Goal: Information Seeking & Learning: Learn about a topic

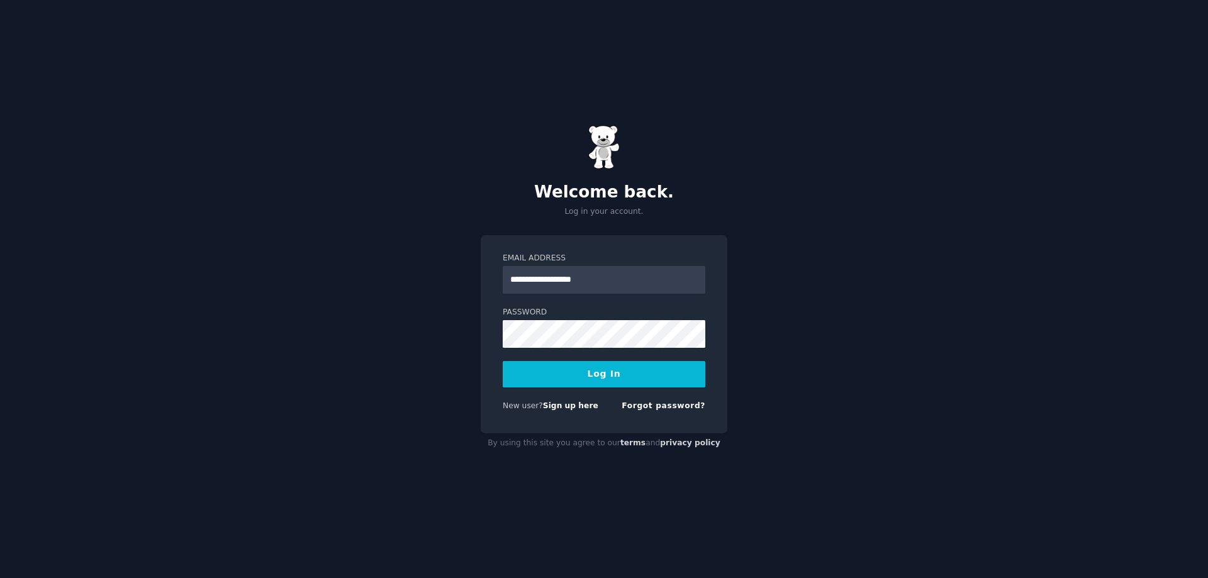
click at [611, 281] on input "**********" at bounding box center [604, 280] width 203 height 28
type input "**********"
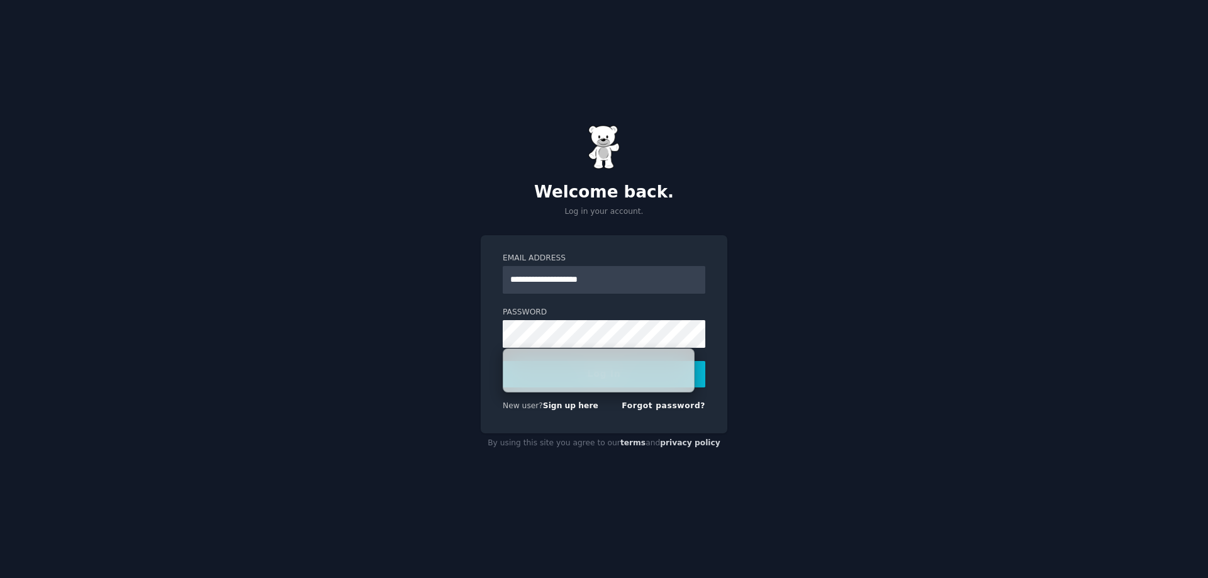
click at [0, 578] on nordpass-autofill-portal at bounding box center [0, 578] width 0 height 0
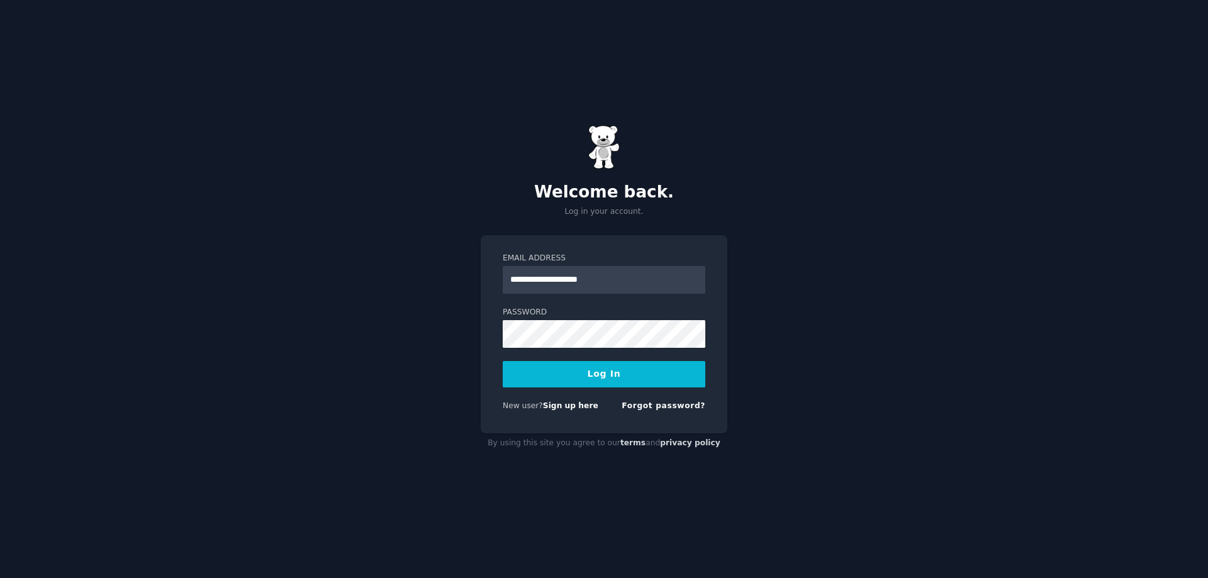
click at [598, 373] on button "Log In" at bounding box center [604, 374] width 203 height 26
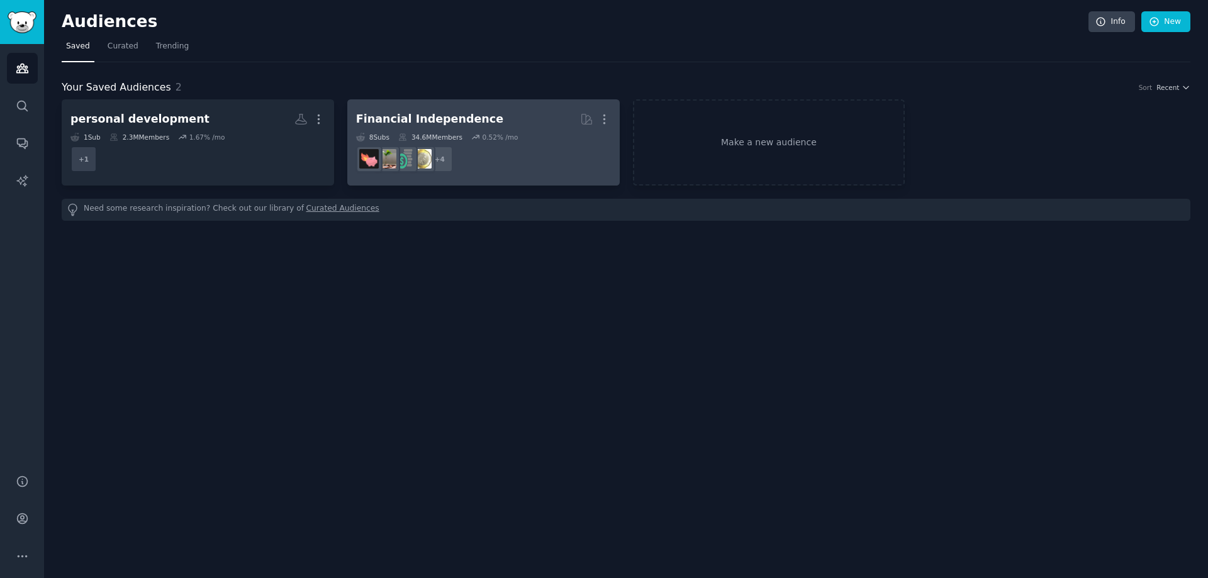
click at [493, 165] on dd "+ 4" at bounding box center [483, 159] width 255 height 35
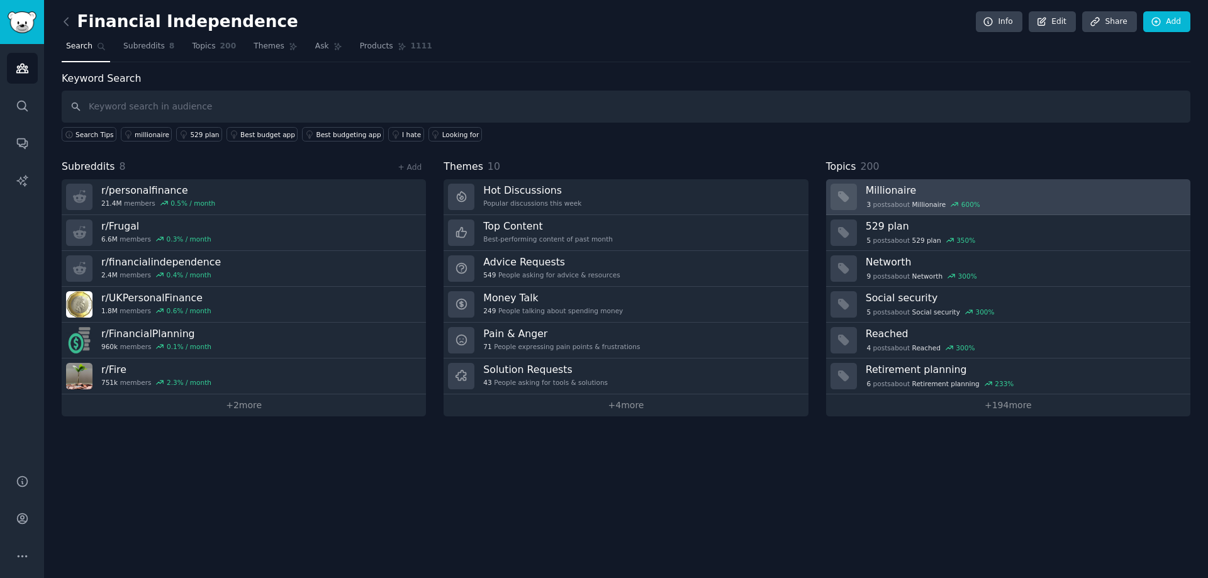
click at [945, 199] on div "3 post s about Millionaire 600 %" at bounding box center [924, 204] width 116 height 11
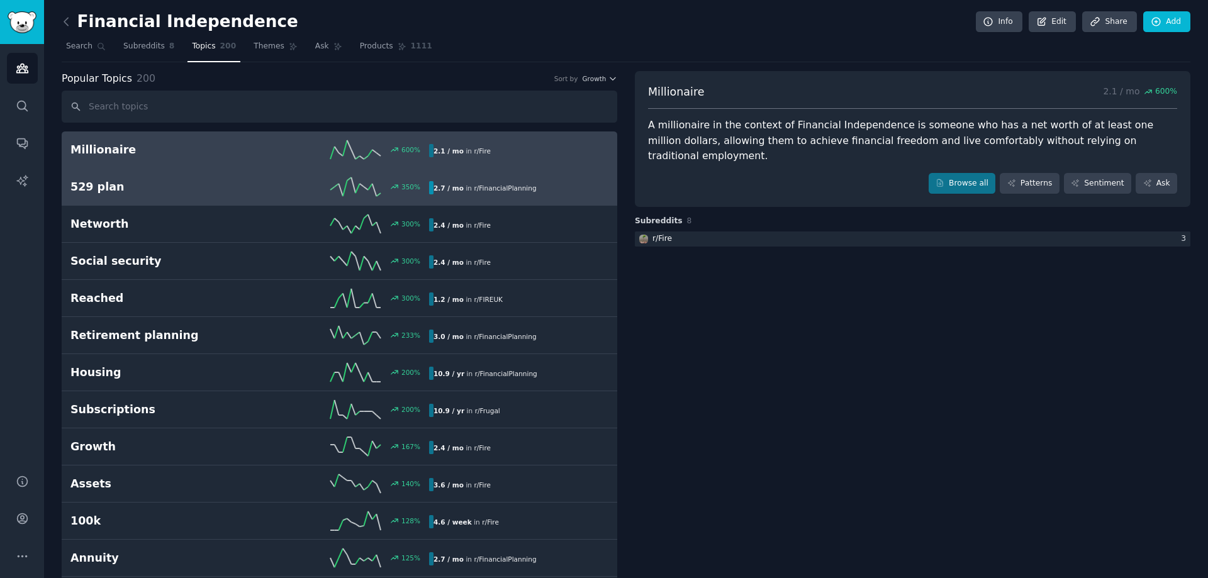
click at [304, 194] on div "350 %" at bounding box center [339, 186] width 179 height 19
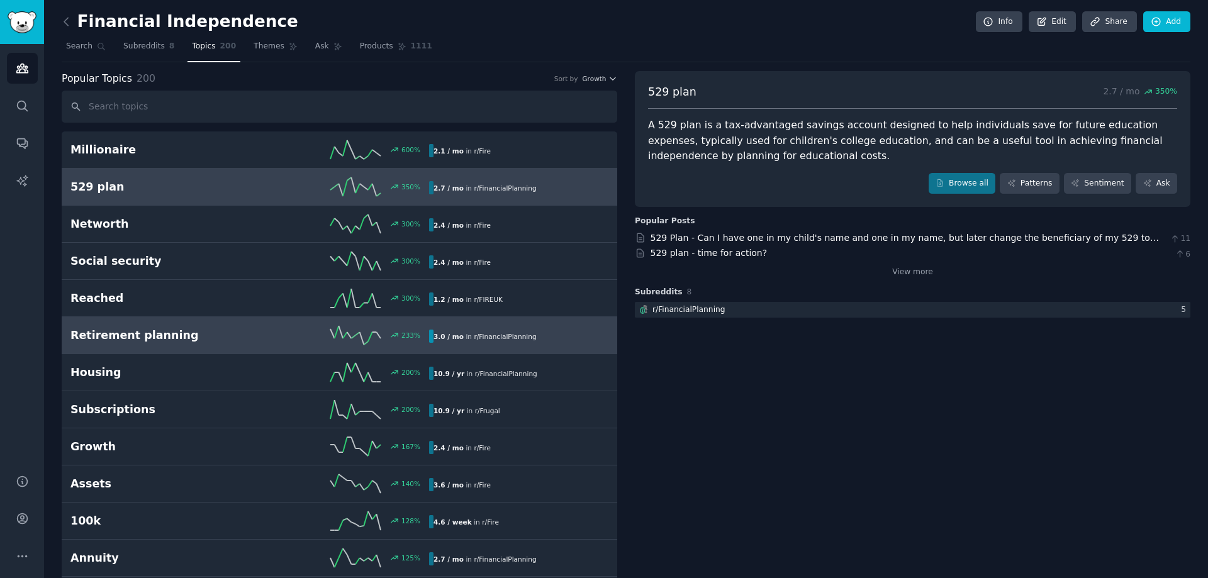
click at [462, 335] on div "3.0 / mo in r/ FinancialPlanning" at bounding box center [485, 336] width 112 height 13
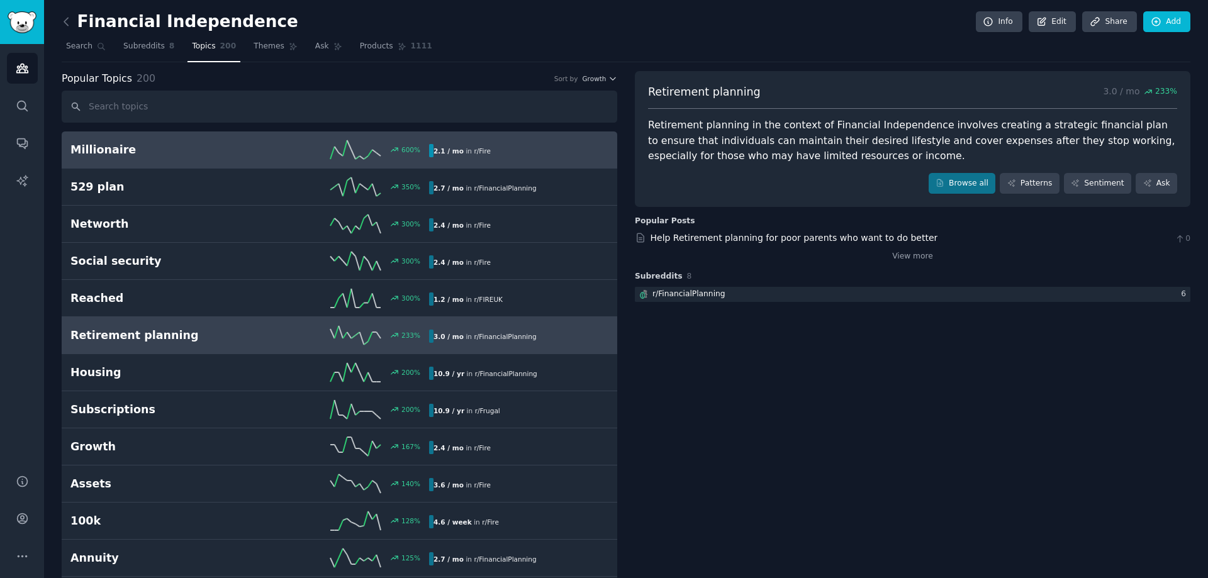
click at [464, 155] on div "2.1 / mo in r/ Fire" at bounding box center [462, 150] width 66 height 13
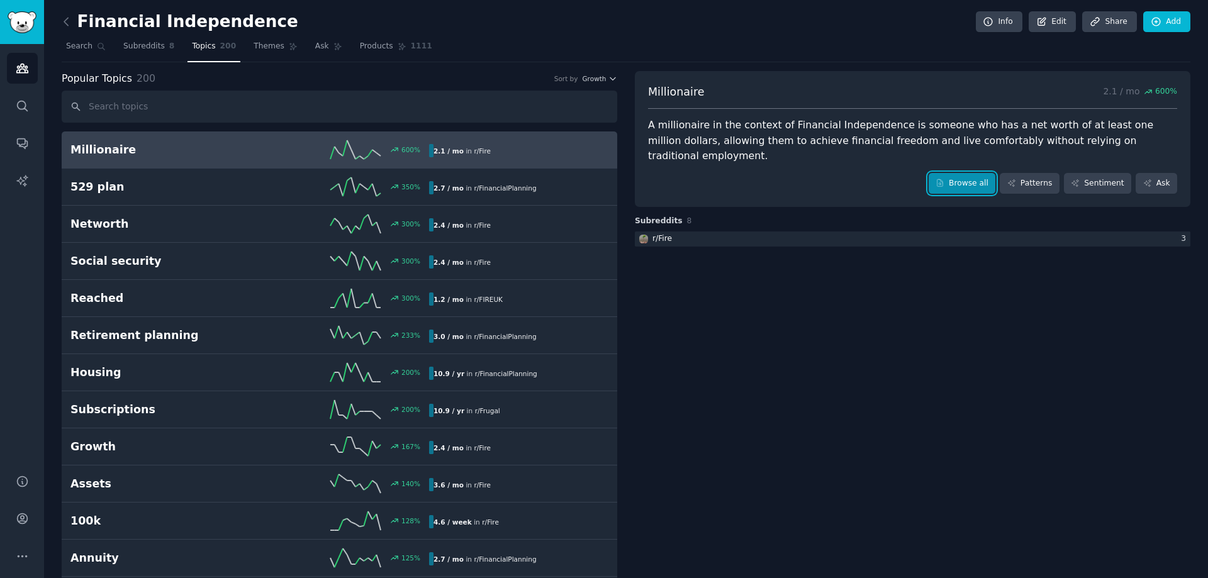
click at [974, 173] on link "Browse all" at bounding box center [962, 183] width 67 height 21
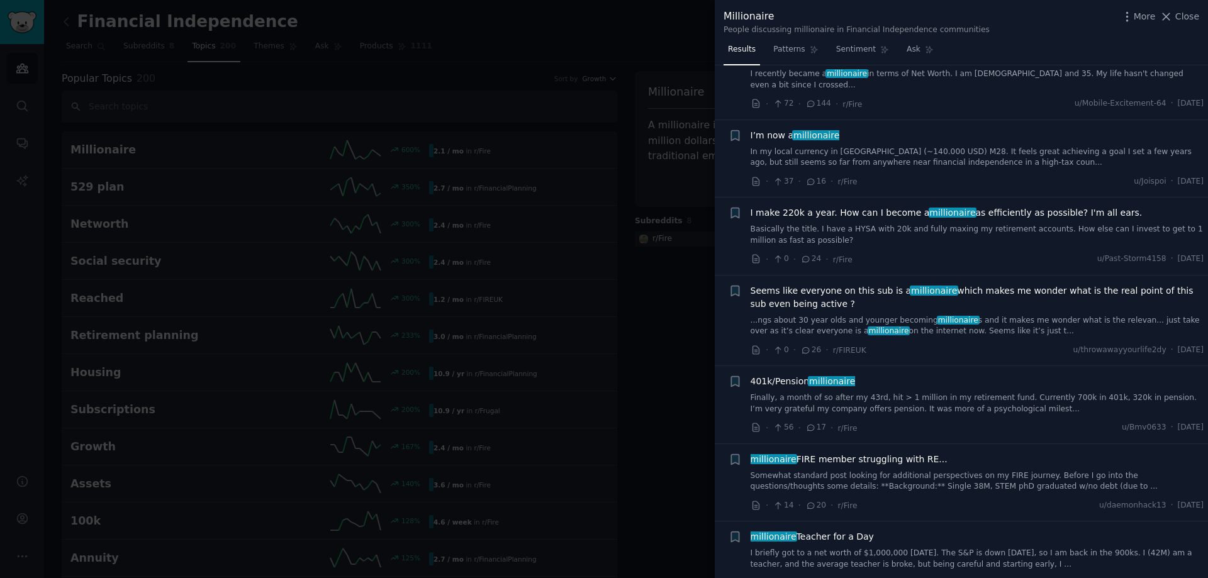
scroll to position [2204, 0]
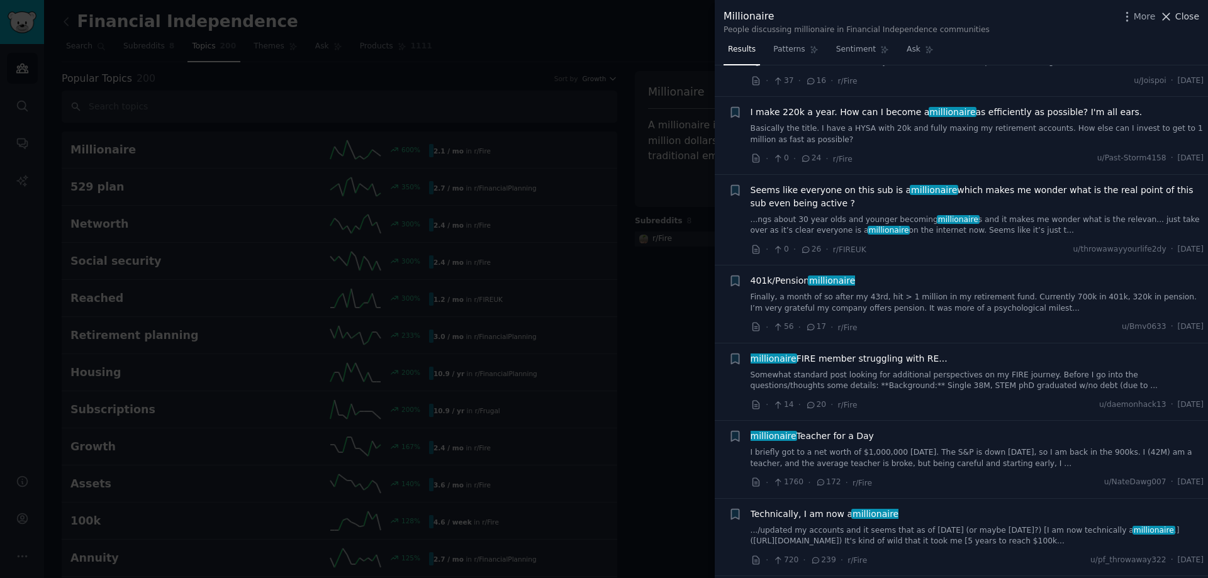
click at [1189, 21] on span "Close" at bounding box center [1188, 16] width 24 height 13
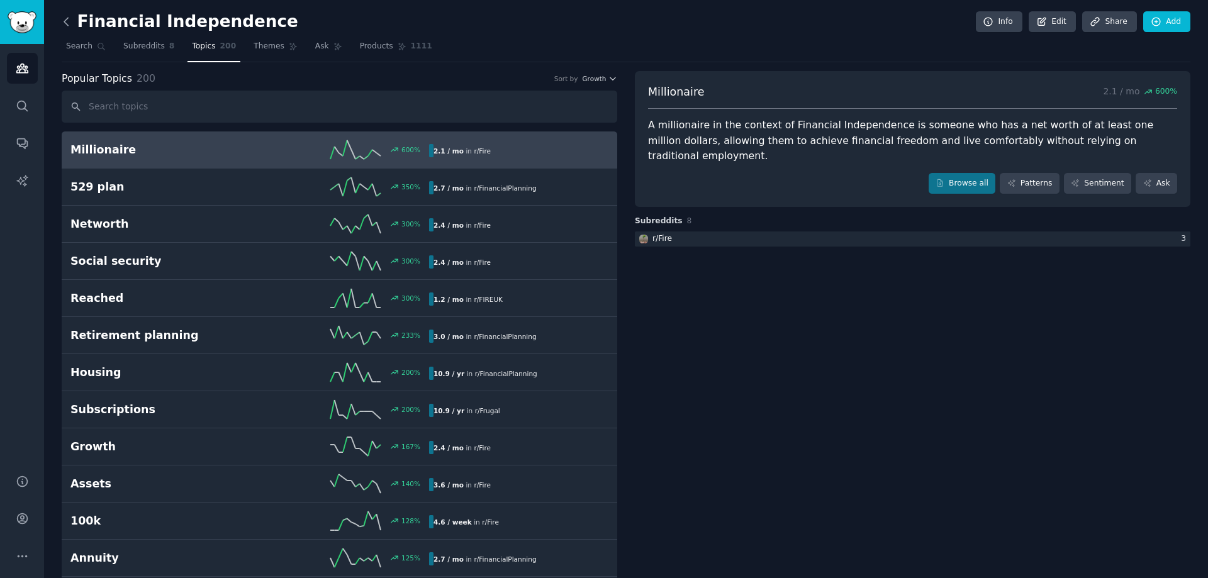
click at [67, 20] on icon at bounding box center [66, 21] width 13 height 13
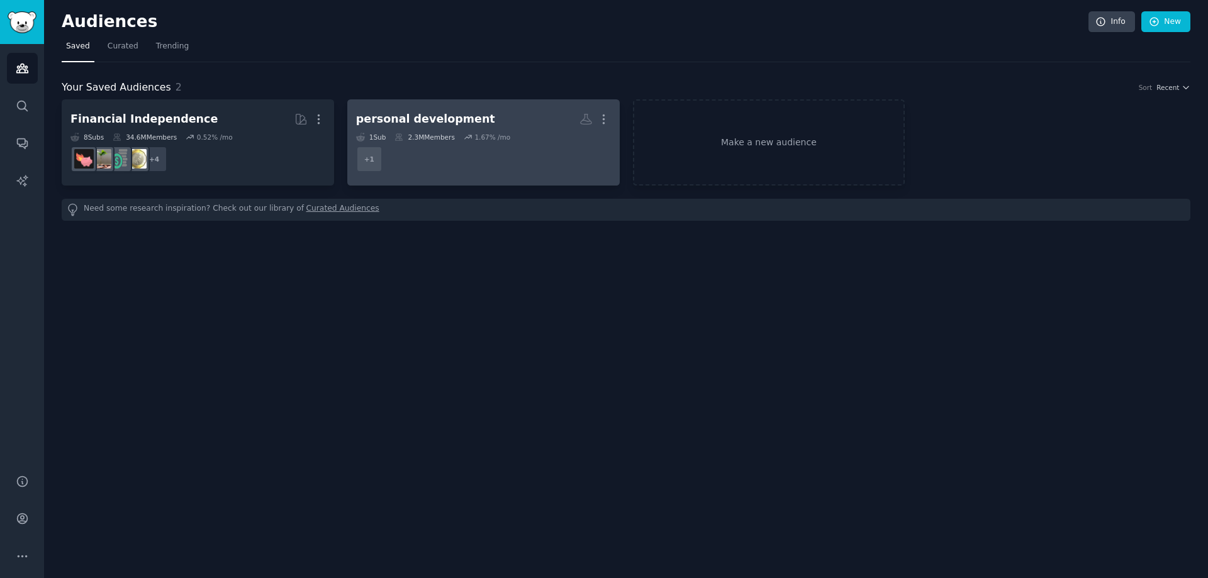
click at [511, 125] on h2 "personal development More" at bounding box center [483, 119] width 255 height 22
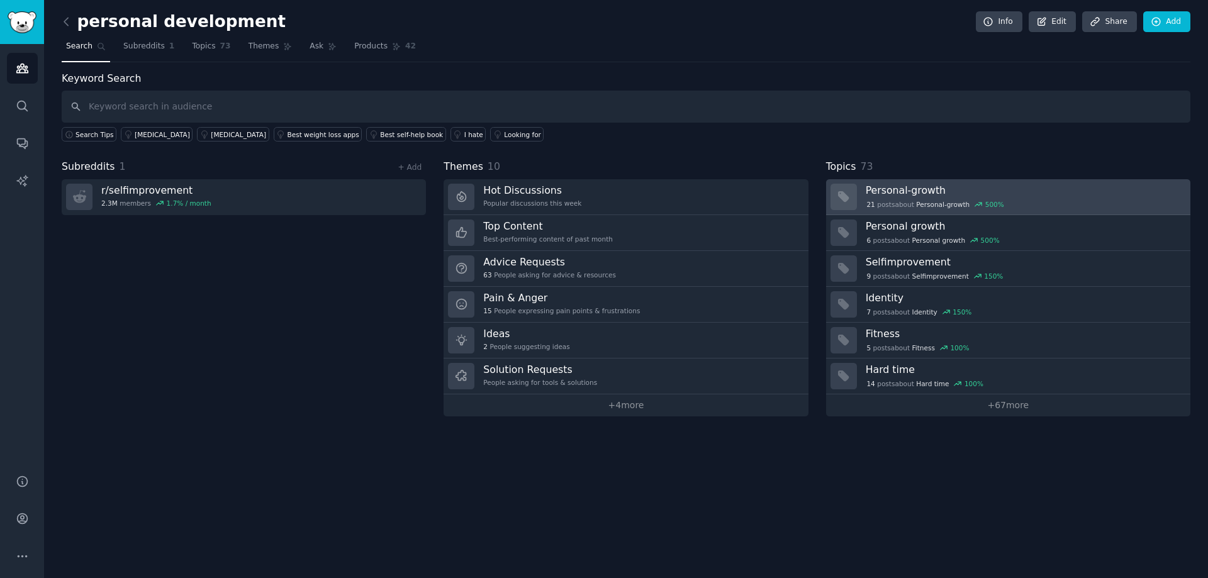
click at [935, 205] on span "Personal-growth" at bounding box center [942, 204] width 53 height 9
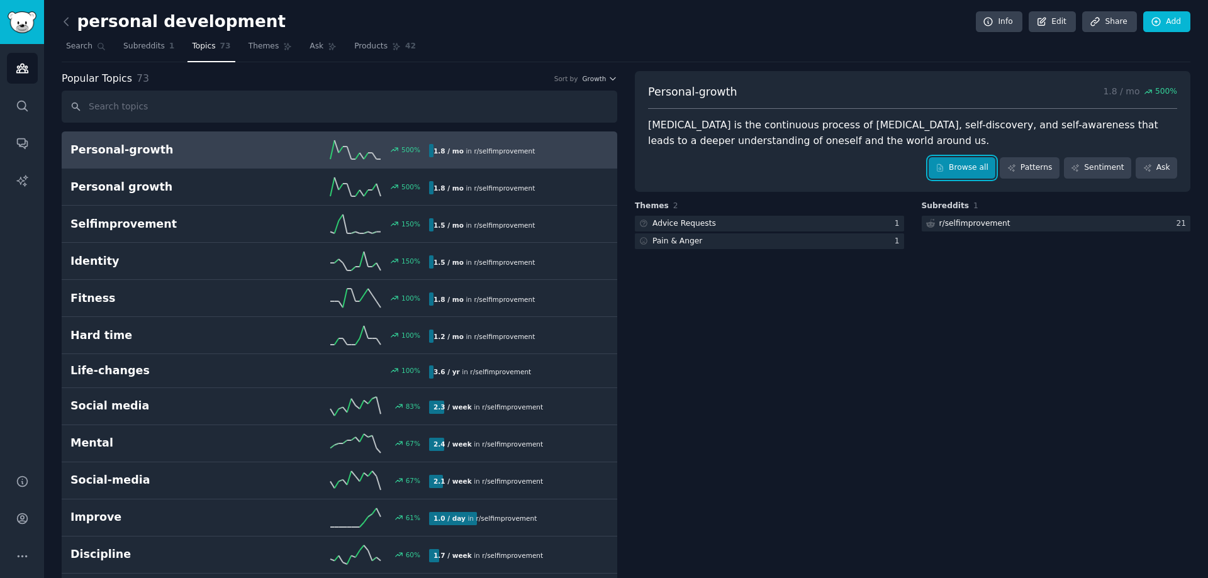
click at [966, 167] on link "Browse all" at bounding box center [962, 167] width 67 height 21
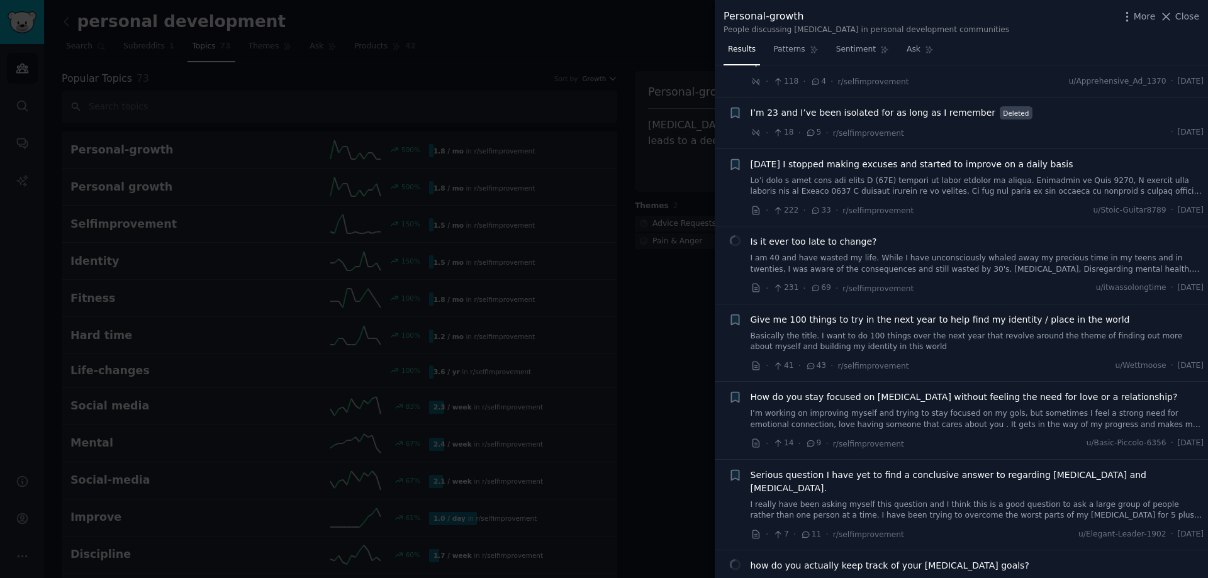
scroll to position [1222, 0]
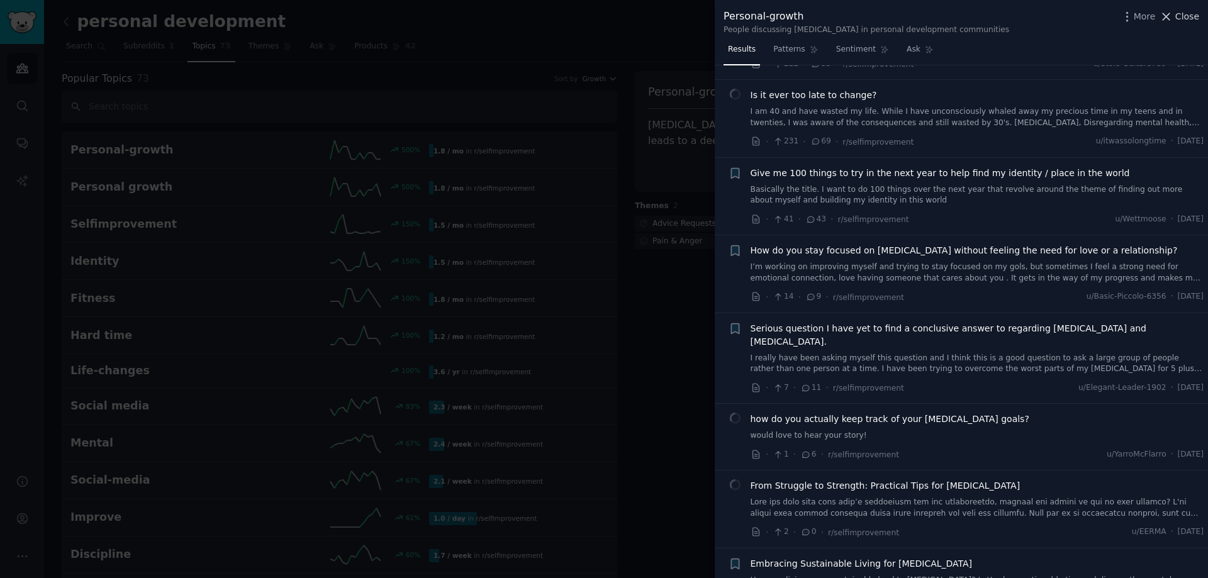
click at [1188, 18] on span "Close" at bounding box center [1188, 16] width 24 height 13
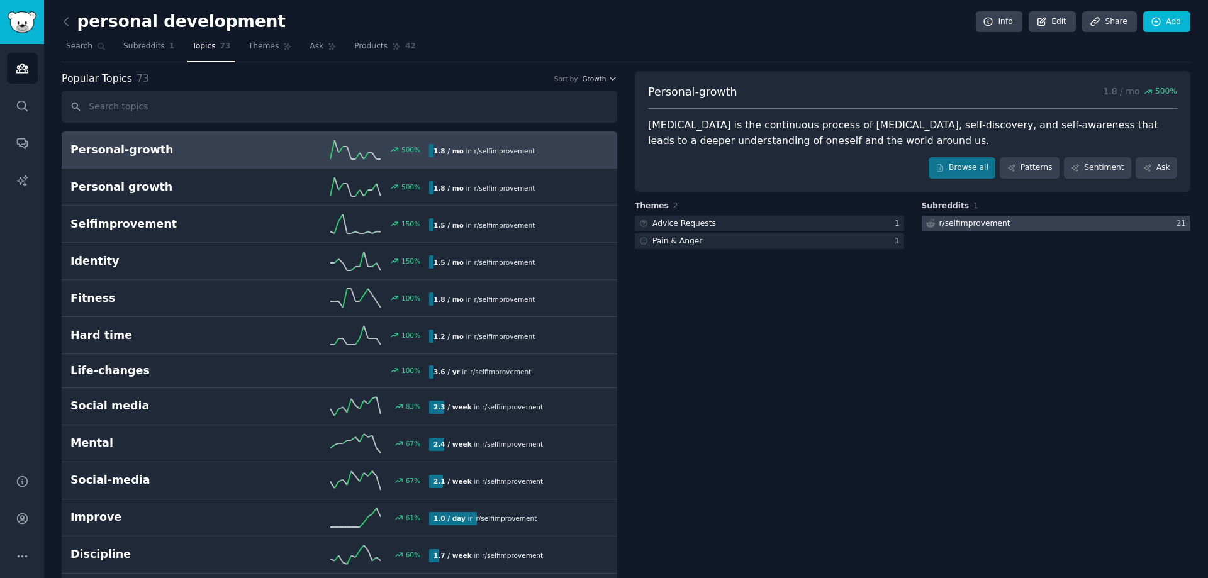
click at [974, 226] on div "r/ selfimprovement" at bounding box center [975, 223] width 71 height 11
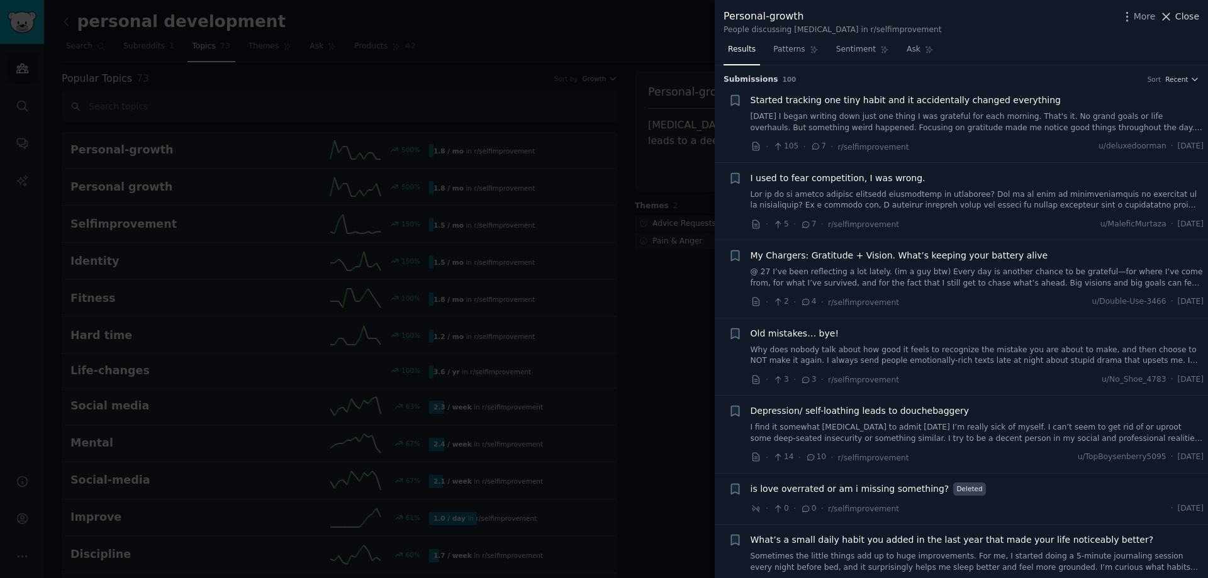
click at [1185, 17] on span "Close" at bounding box center [1188, 16] width 24 height 13
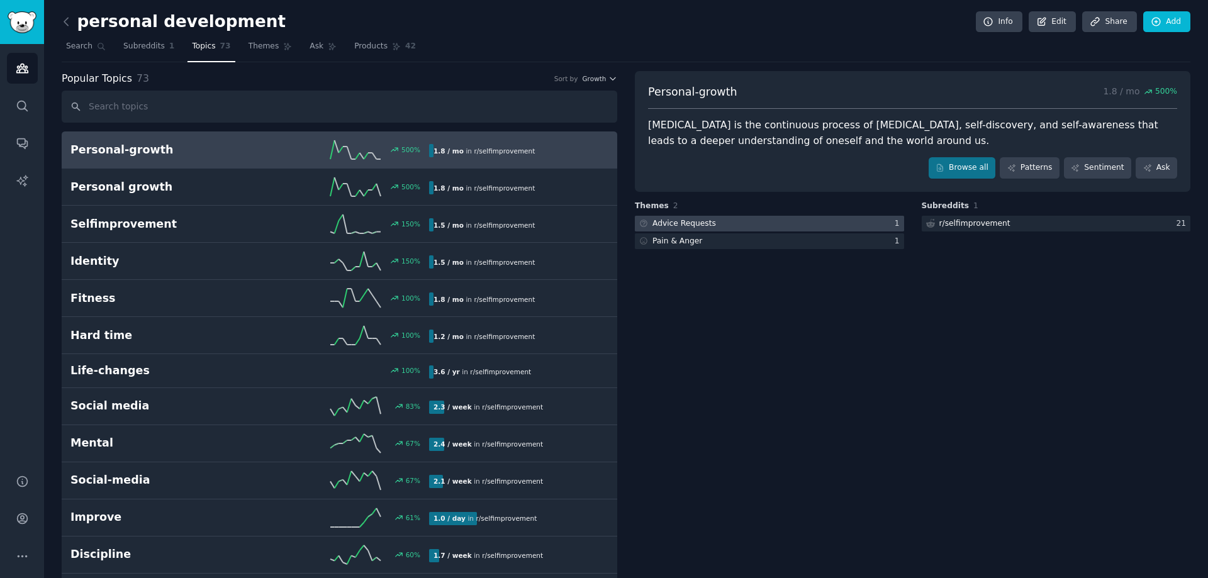
click at [724, 225] on div at bounding box center [769, 224] width 269 height 16
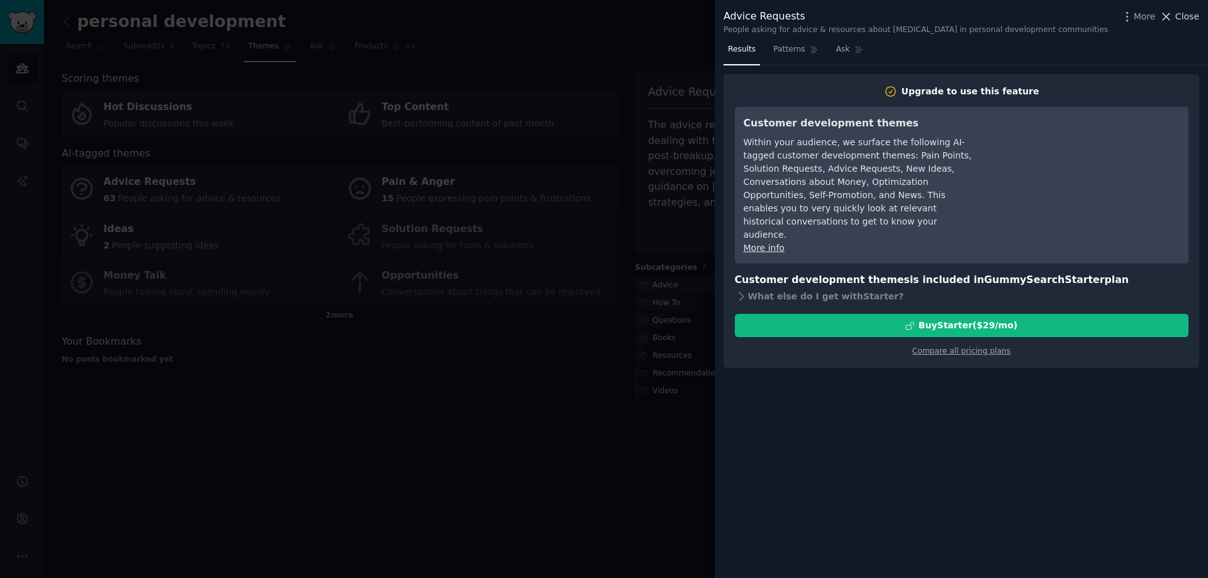
click at [1181, 17] on span "Close" at bounding box center [1188, 16] width 24 height 13
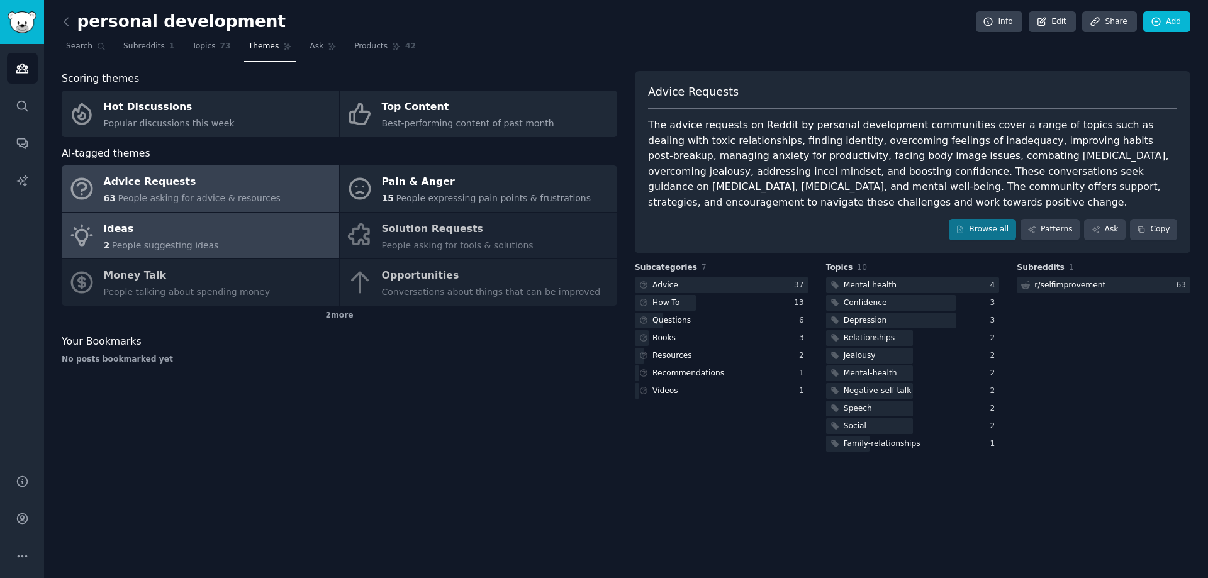
click at [150, 247] on span "People suggesting ideas" at bounding box center [165, 245] width 107 height 10
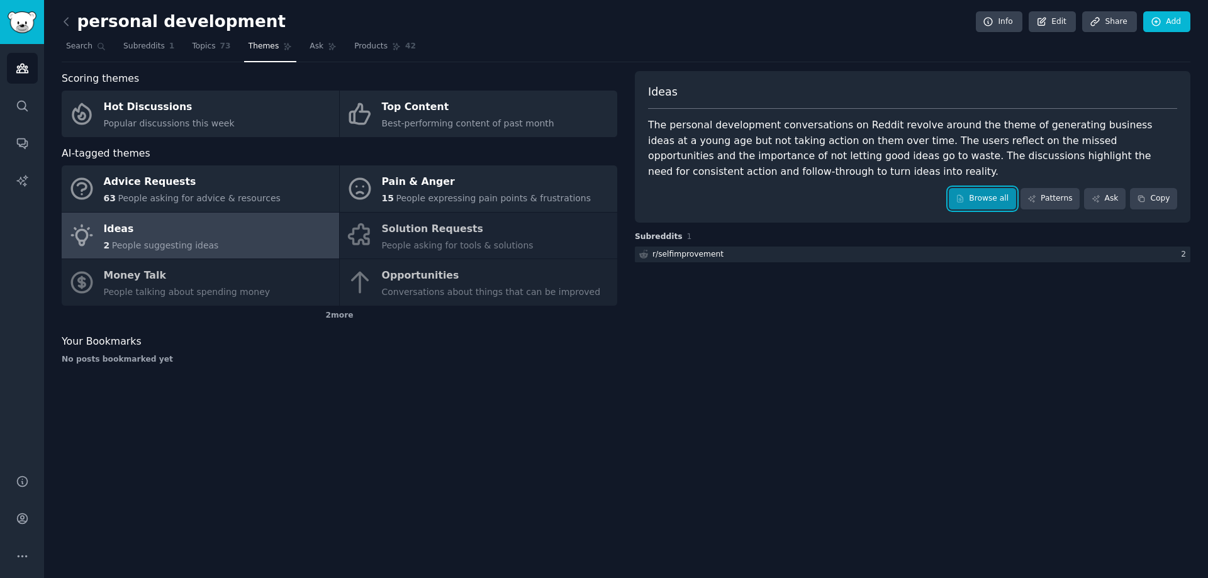
click at [981, 197] on link "Browse all" at bounding box center [982, 198] width 67 height 21
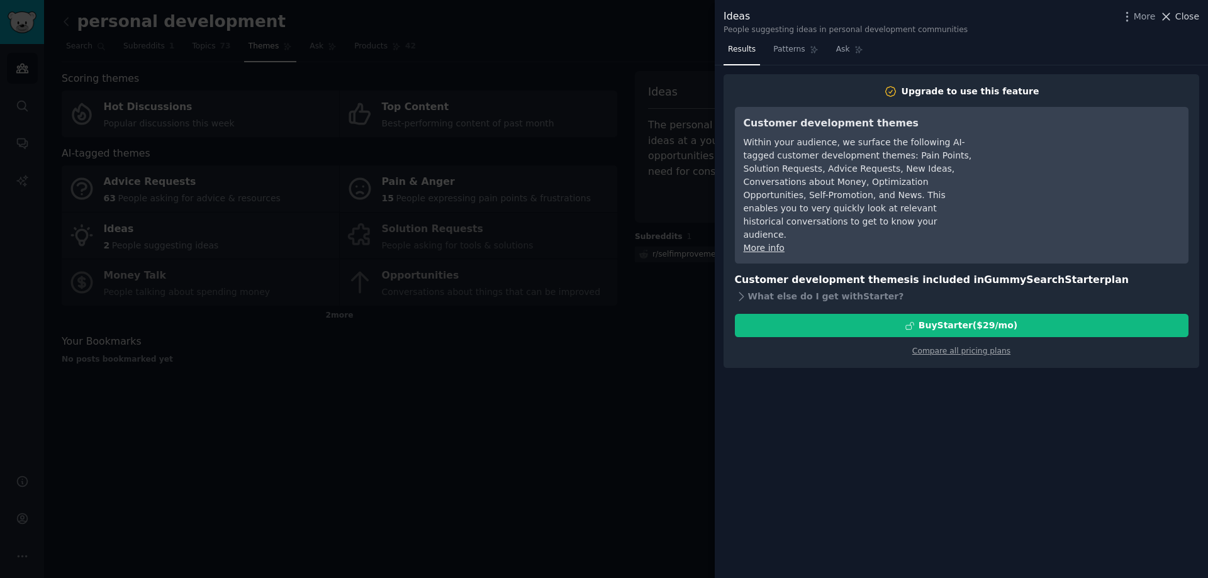
click at [1176, 20] on button "Close" at bounding box center [1180, 16] width 40 height 13
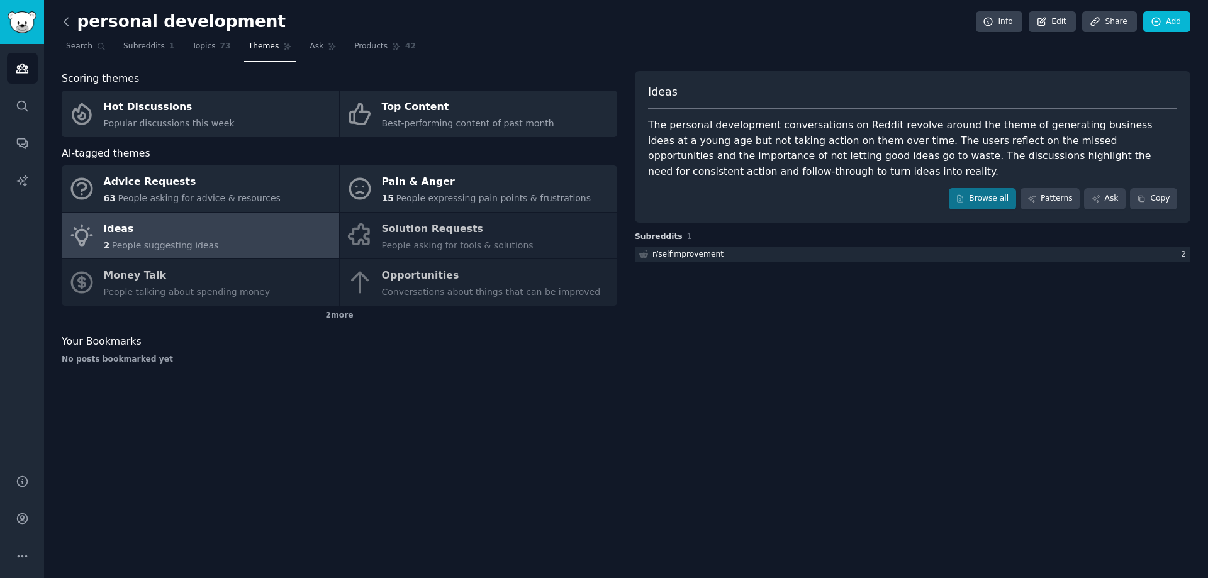
click at [69, 22] on icon at bounding box center [66, 21] width 13 height 13
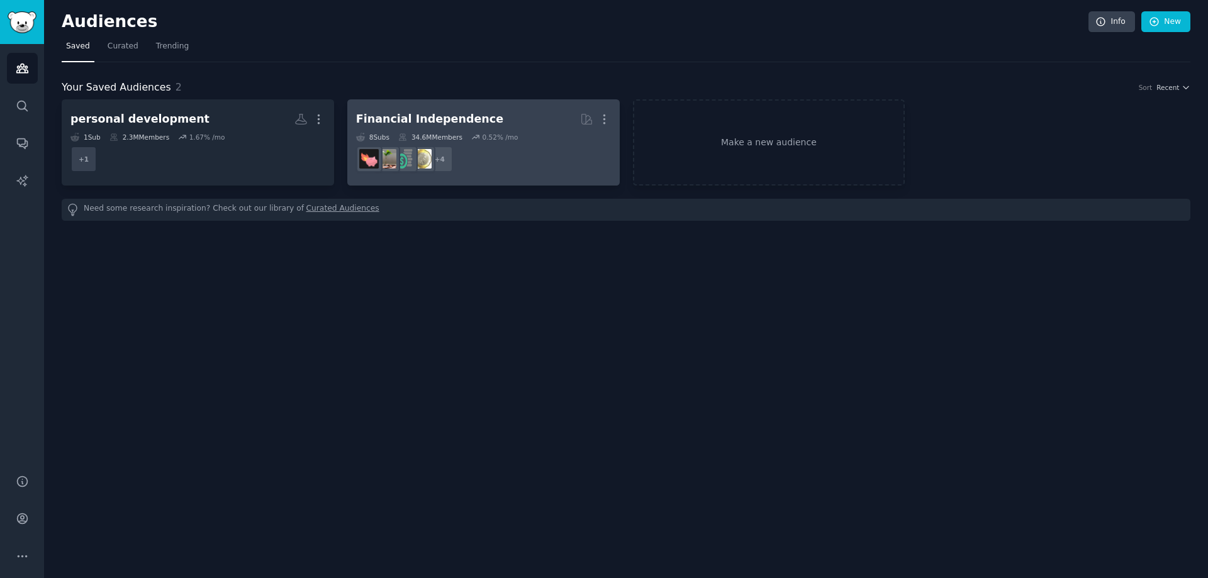
click at [486, 170] on dd "r/FinancialPlanning + 4" at bounding box center [483, 159] width 255 height 35
